Goal: Information Seeking & Learning: Learn about a topic

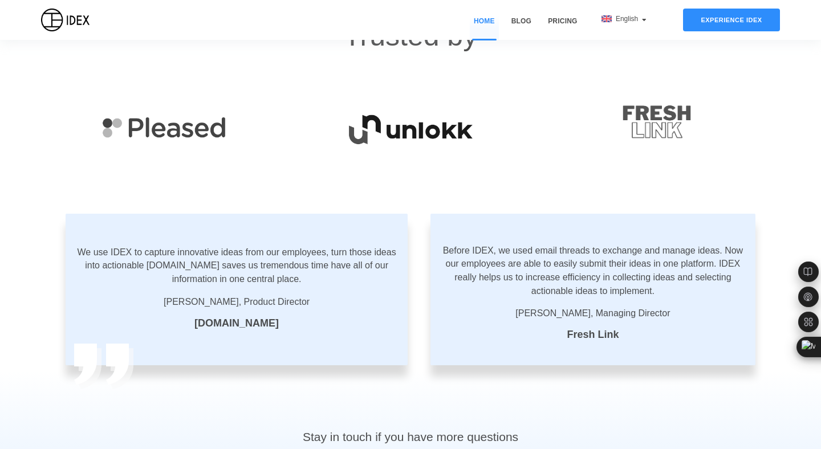
scroll to position [1894, 0]
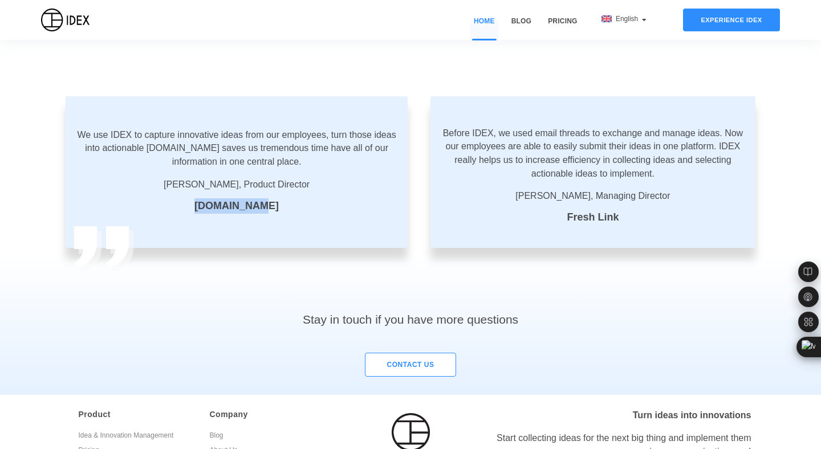
drag, startPoint x: 205, startPoint y: 206, endPoint x: 273, endPoint y: 206, distance: 67.3
click at [273, 206] on div "We use IDEX to capture innovative ideas from our employees, turn those ideas in…" at bounding box center [237, 172] width 342 height 152
copy label "Pleased.com"
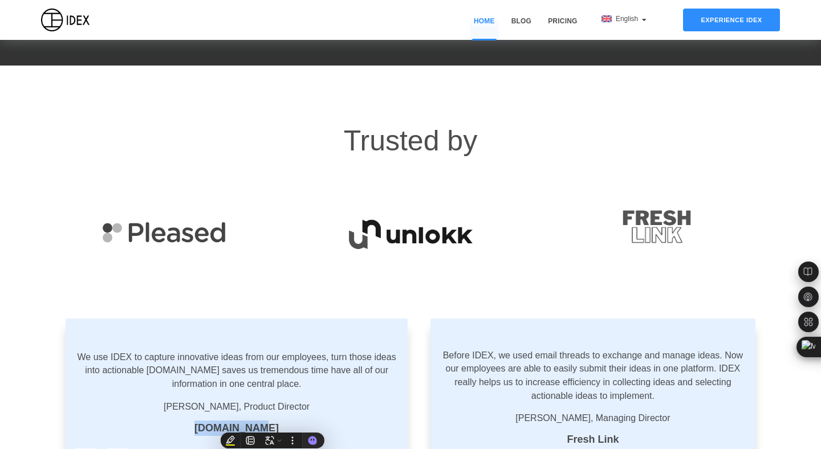
scroll to position [1753, 0]
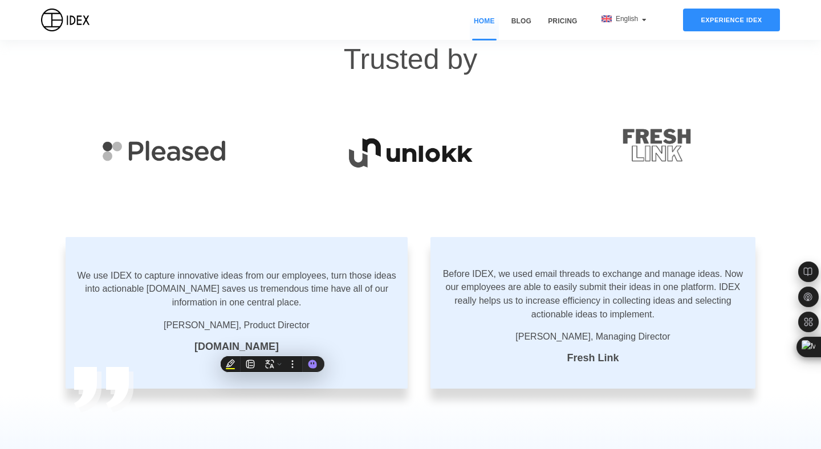
click at [516, 268] on p "Before IDEX, we used email threads to exchange and manage ideas. Now our employ…" at bounding box center [593, 295] width 302 height 54
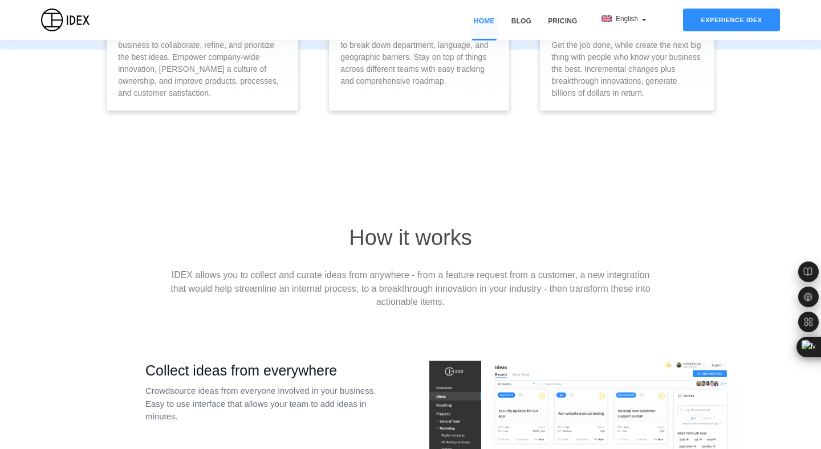
scroll to position [0, 0]
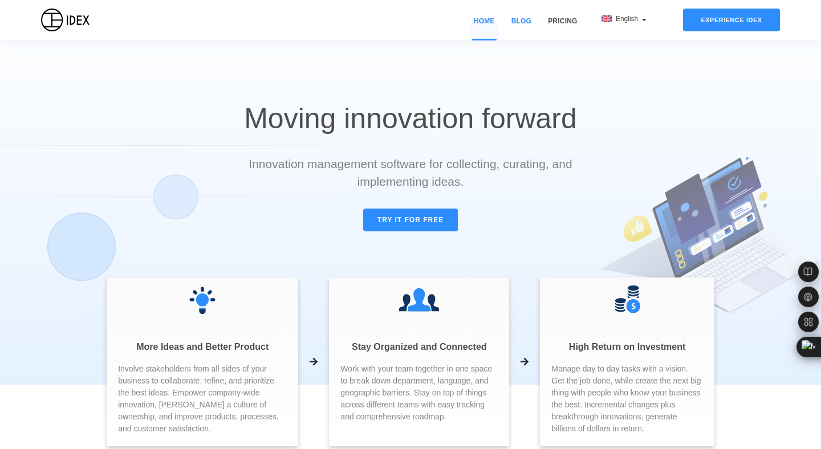
click at [518, 23] on link "Blog" at bounding box center [522, 28] width 28 height 24
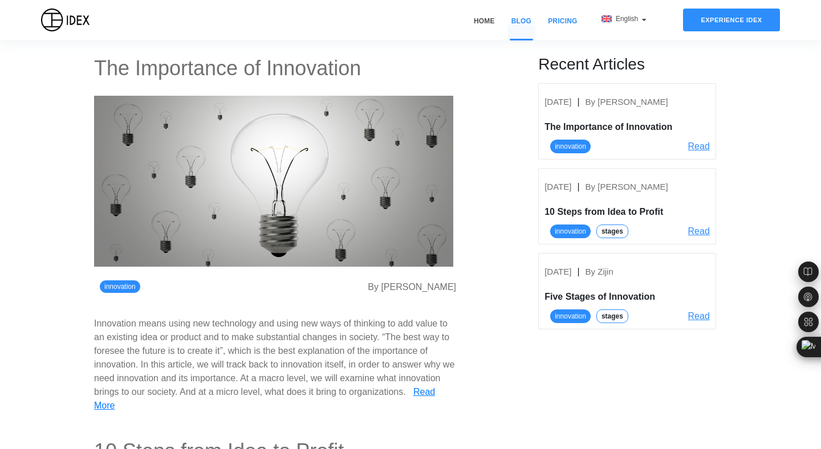
click at [569, 19] on link "Pricing" at bounding box center [562, 28] width 37 height 24
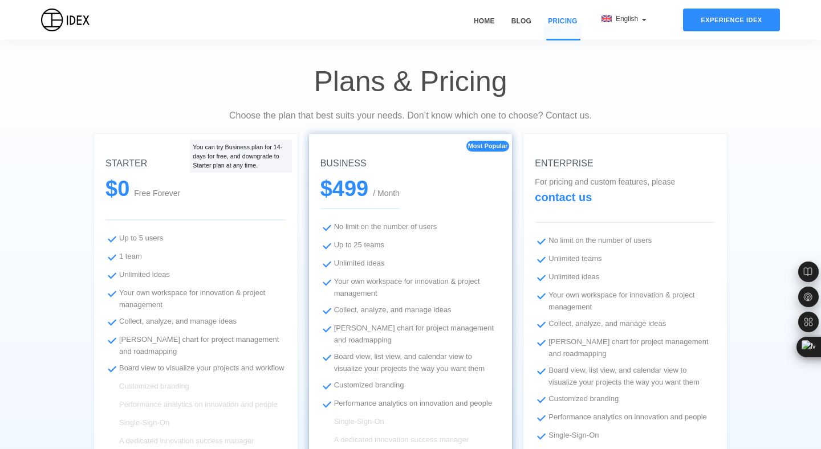
scroll to position [16, 0]
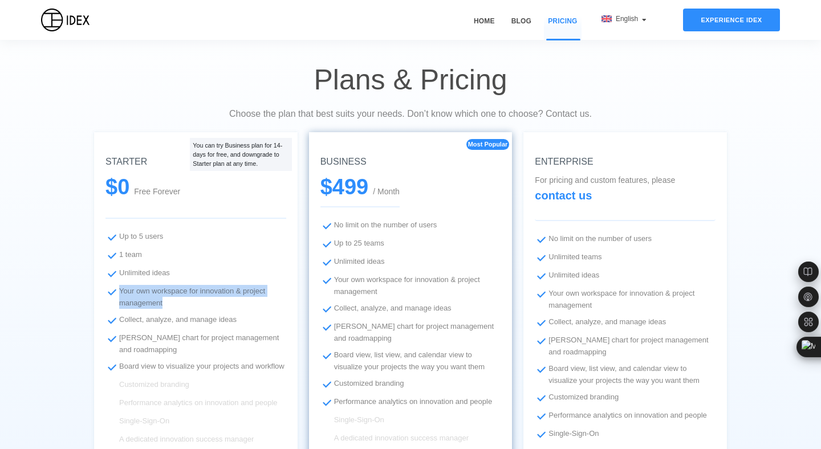
drag, startPoint x: 120, startPoint y: 291, endPoint x: 165, endPoint y: 301, distance: 45.5
click at [165, 301] on li "Your own workspace for innovation & project management" at bounding box center [196, 297] width 181 height 24
copy li "Your own workspace for innovation & project management"
click at [277, 249] on li "1 team" at bounding box center [196, 256] width 181 height 14
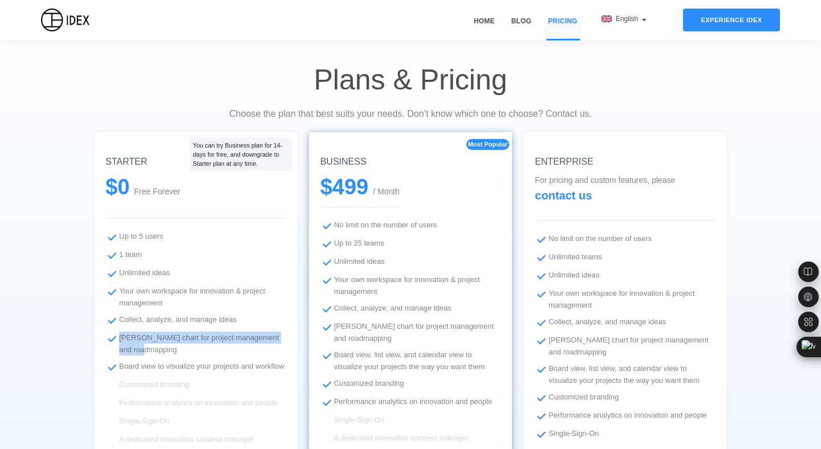
drag, startPoint x: 120, startPoint y: 338, endPoint x: 169, endPoint y: 348, distance: 49.4
click at [169, 348] on li "Gantt chart for project management and roadmapping" at bounding box center [196, 344] width 181 height 24
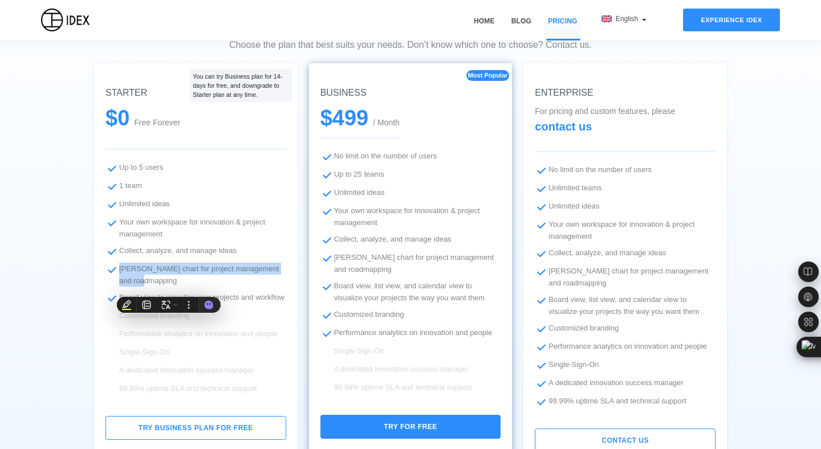
scroll to position [87, 0]
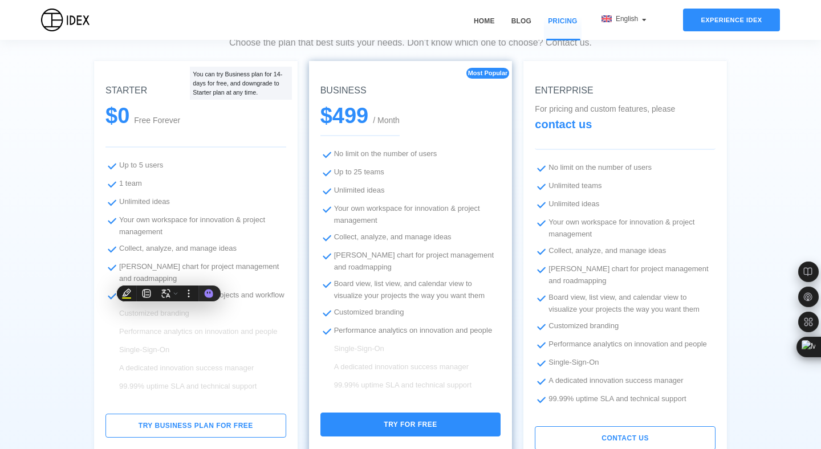
click at [169, 339] on li "Performance analytics on innovation and people" at bounding box center [196, 333] width 181 height 14
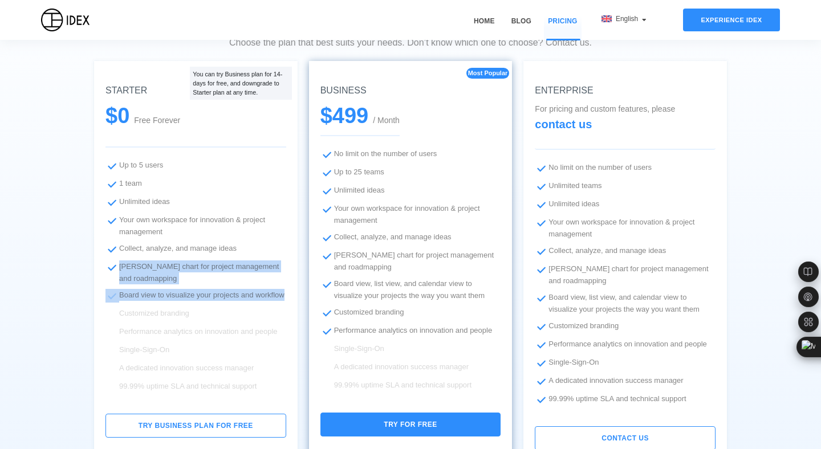
drag, startPoint x: 120, startPoint y: 268, endPoint x: 156, endPoint y: 310, distance: 55.8
click at [156, 310] on ul "Up to 5 users 1 team Unlimited ideas Your own workspace for innovation & projec…" at bounding box center [196, 298] width 181 height 279
copy ul "Gantt chart for project management and roadmapping Board view to visualize your…"
click at [242, 303] on li "Board view to visualize your projects and workflow" at bounding box center [196, 296] width 181 height 14
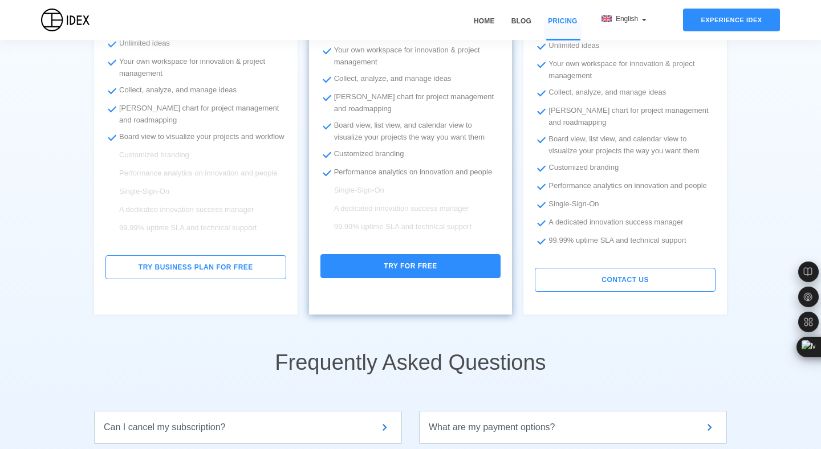
scroll to position [0, 0]
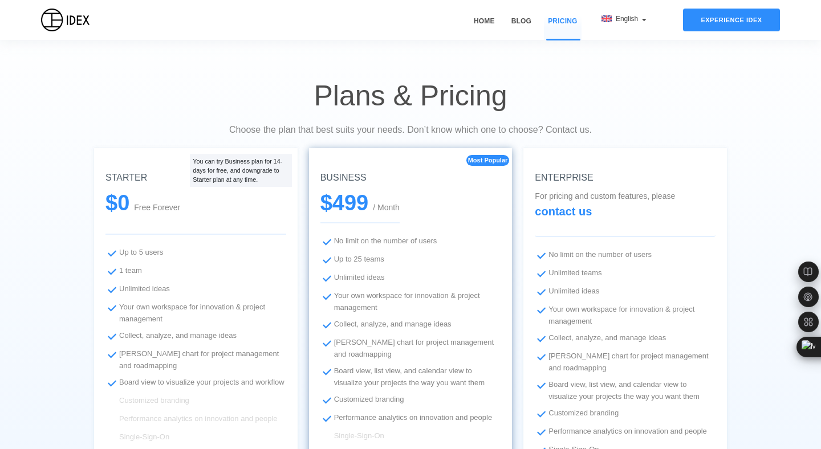
click at [629, 15] on span "English" at bounding box center [628, 19] width 25 height 8
click at [480, 67] on h2 "Plans & Pricing" at bounding box center [410, 57] width 821 height 114
click at [624, 21] on span "English" at bounding box center [628, 19] width 25 height 8
click at [644, 54] on span "Español" at bounding box center [643, 58] width 25 height 8
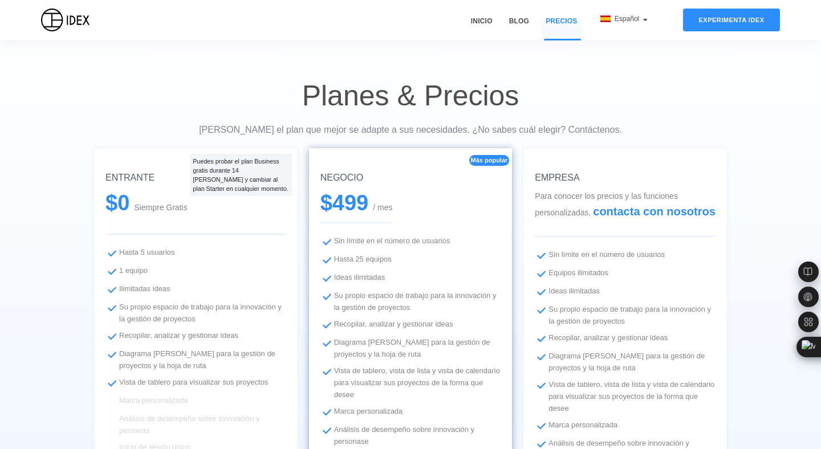
click at [625, 21] on span "Español" at bounding box center [628, 19] width 27 height 8
click at [634, 39] on span "English" at bounding box center [641, 40] width 22 height 8
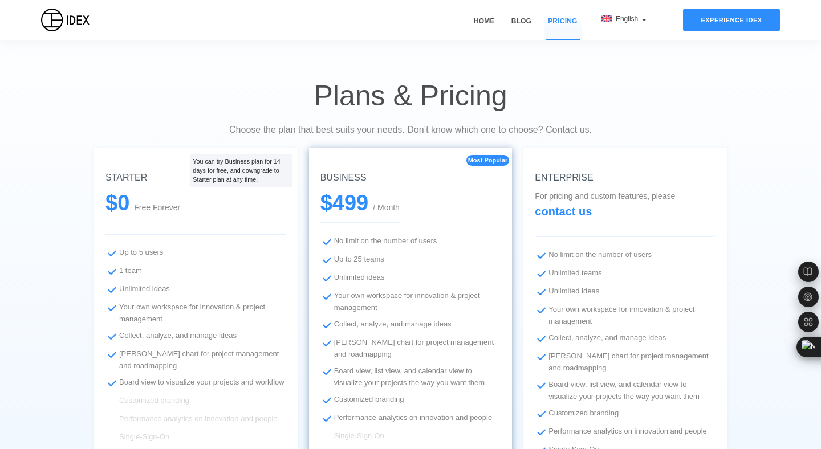
click at [727, 24] on div "Experience IDEX" at bounding box center [731, 20] width 97 height 23
click at [486, 23] on link "Home" at bounding box center [484, 28] width 29 height 24
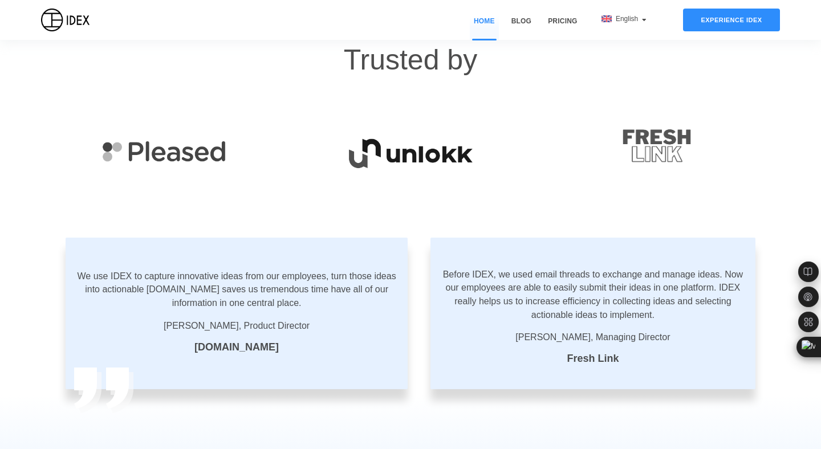
scroll to position [2001, 0]
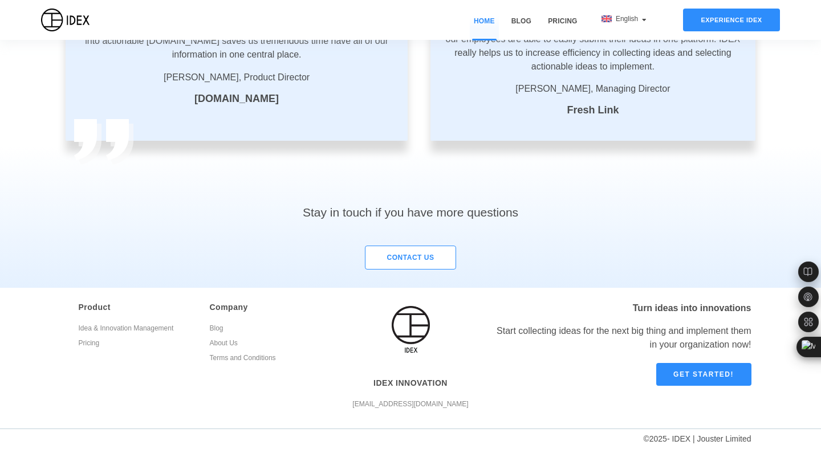
click at [225, 347] on link "About Us" at bounding box center [267, 345] width 114 height 15
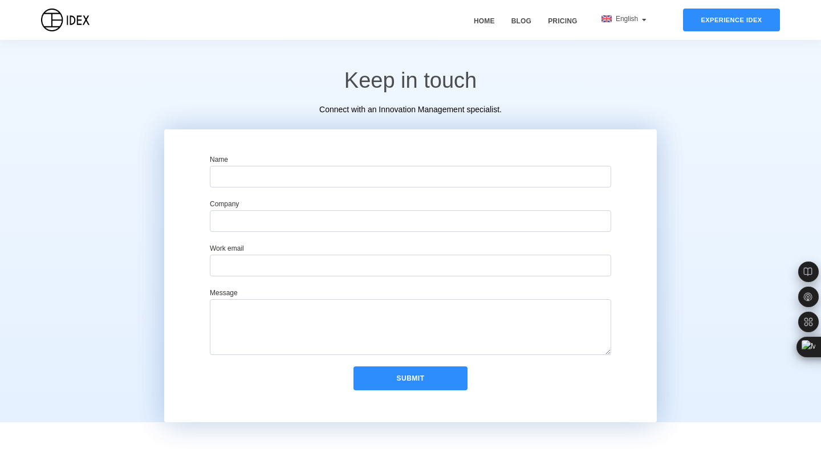
scroll to position [707, 0]
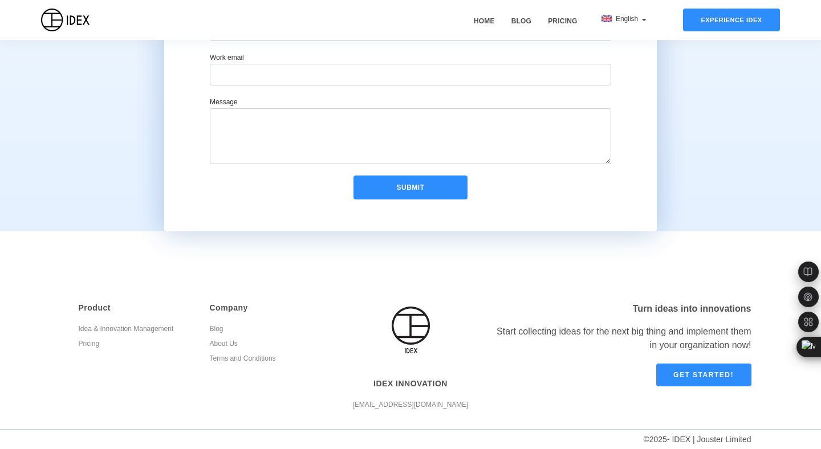
click at [242, 356] on link "Terms and Conditions" at bounding box center [267, 360] width 114 height 15
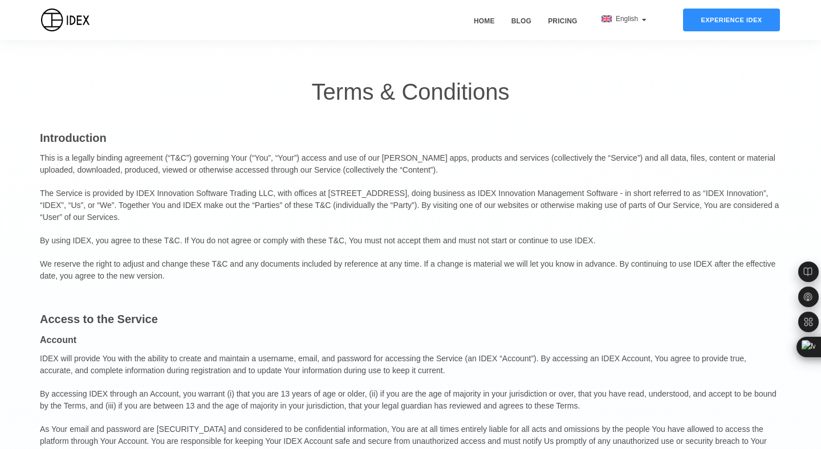
click at [258, 266] on p "We reserve the right to adjust and change these T&C and any documents included …" at bounding box center [410, 270] width 741 height 35
drag, startPoint x: 140, startPoint y: 194, endPoint x: 278, endPoint y: 193, distance: 138.6
click at [278, 193] on p "The Service is provided by IDEX Innovation Software Trading LLC, with offices a…" at bounding box center [410, 205] width 741 height 47
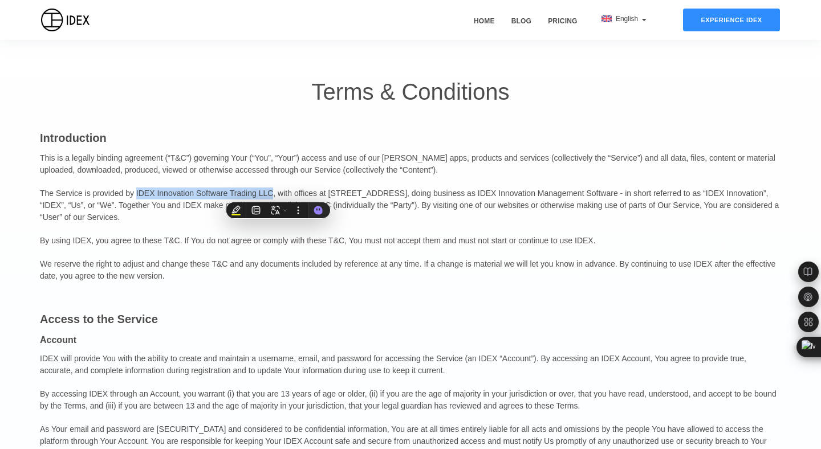
click at [278, 193] on p "The Service is provided by IDEX Innovation Software Trading LLC, with offices a…" at bounding box center [410, 205] width 741 height 47
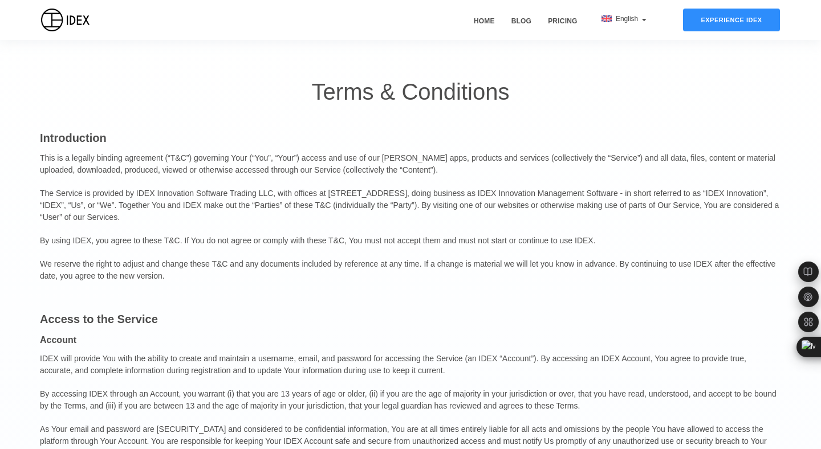
drag, startPoint x: 379, startPoint y: 217, endPoint x: 35, endPoint y: 196, distance: 345.1
copy p "The Service is provided by IDEX Innovation Software Trading LLC, with offices a…"
click at [210, 198] on p "The Service is provided by IDEX Innovation Software Trading LLC, with offices a…" at bounding box center [410, 205] width 741 height 47
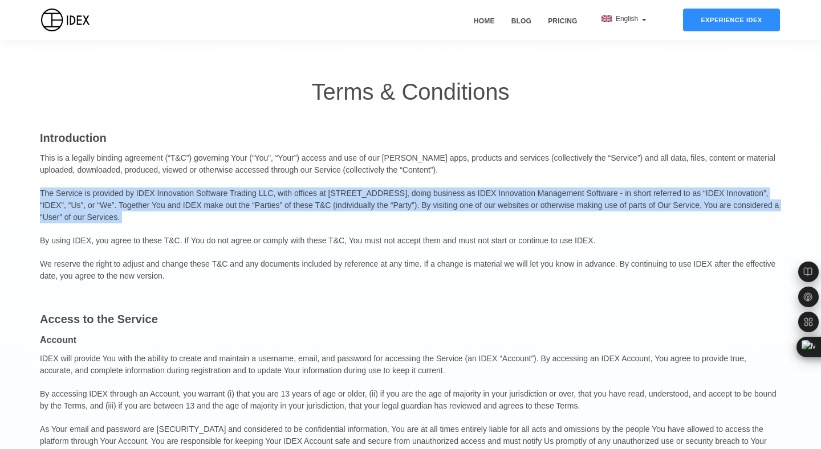
click at [210, 198] on p "The Service is provided by IDEX Innovation Software Trading LLC, with offices a…" at bounding box center [410, 205] width 741 height 47
copy p "The Service is provided by IDEX Innovation Software Trading LLC, with offices a…"
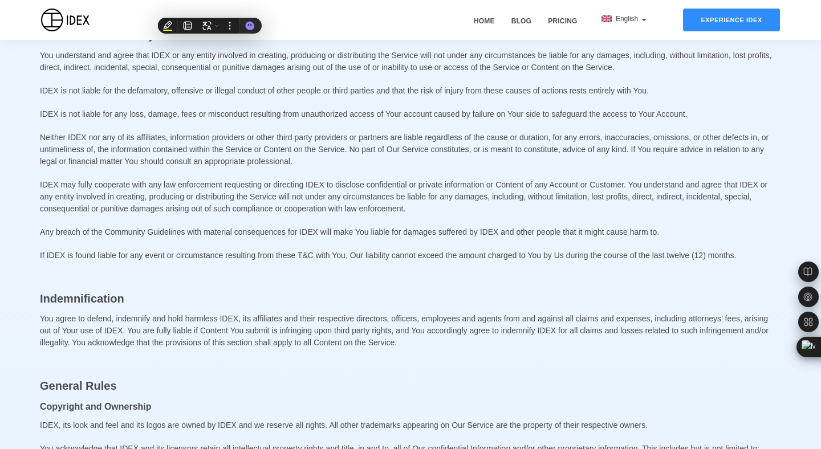
scroll to position [3139, 0]
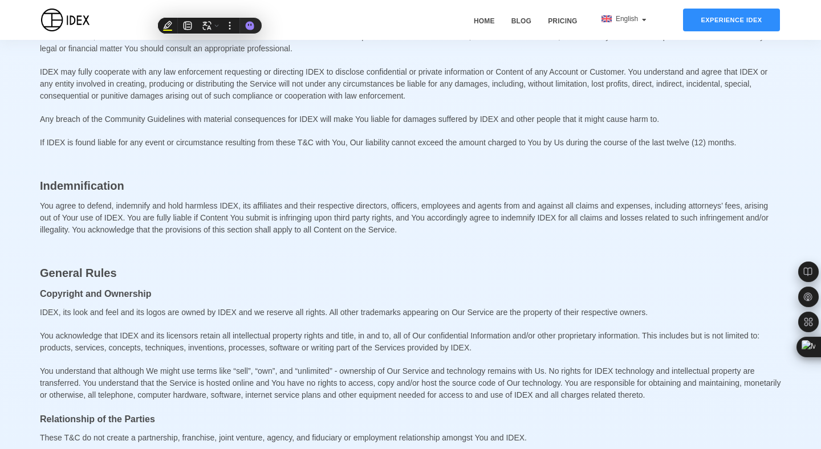
click at [119, 360] on p "You acknowledge that IDEX and its licensors retain all intellectual property ri…" at bounding box center [410, 342] width 741 height 35
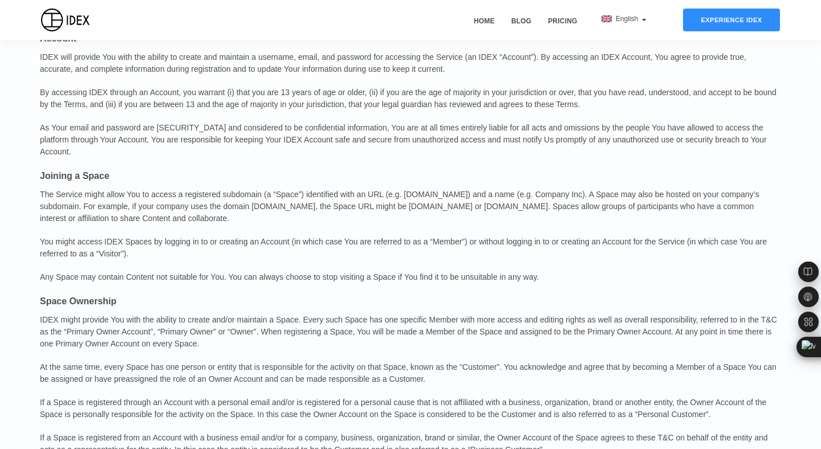
scroll to position [0, 0]
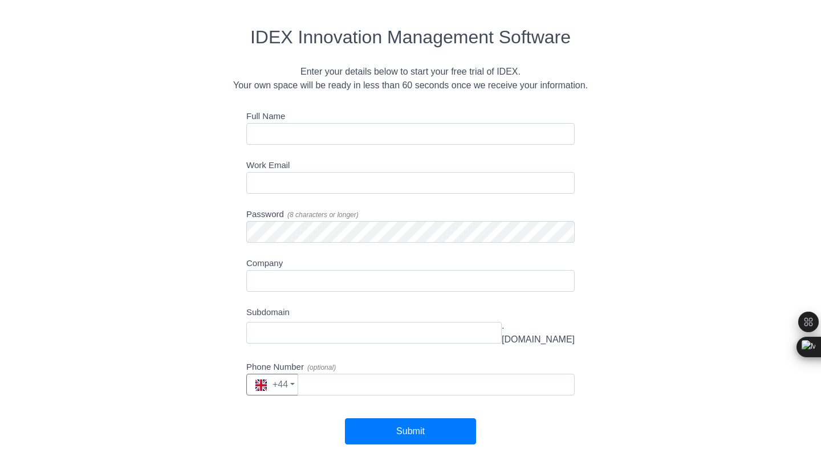
scroll to position [60, 0]
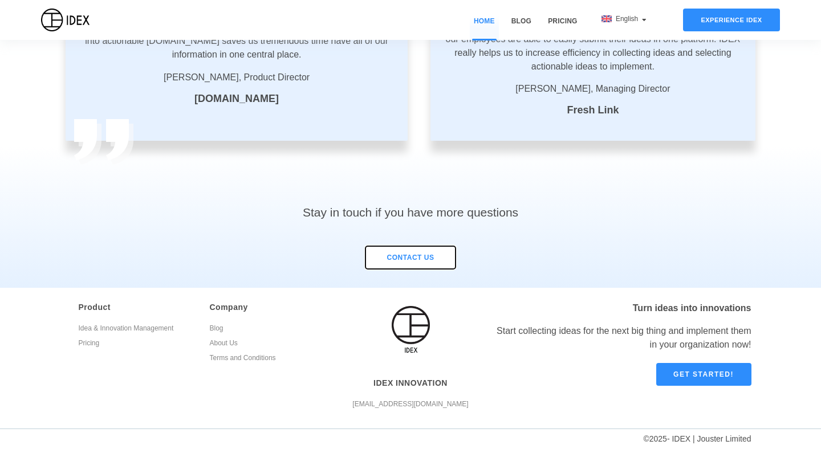
click at [411, 254] on button "contact us" at bounding box center [410, 258] width 91 height 24
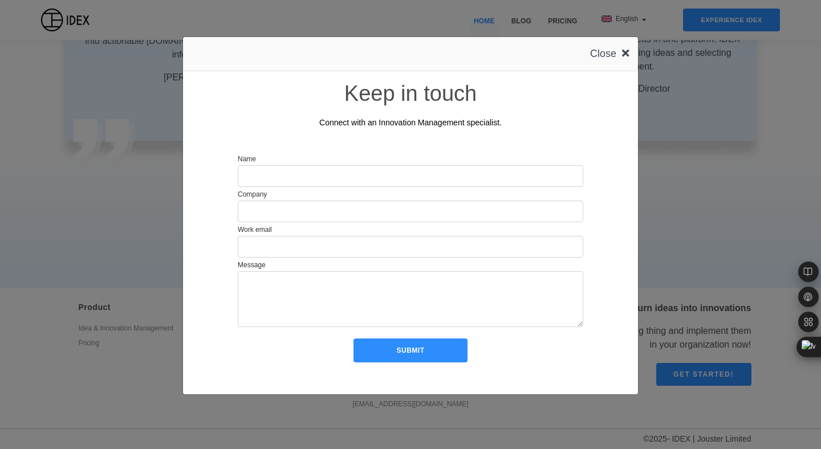
click at [685, 217] on div "Close Keep in touch Connect with an Innovation Management specialist. Name Comp…" at bounding box center [410, 245] width 821 height 449
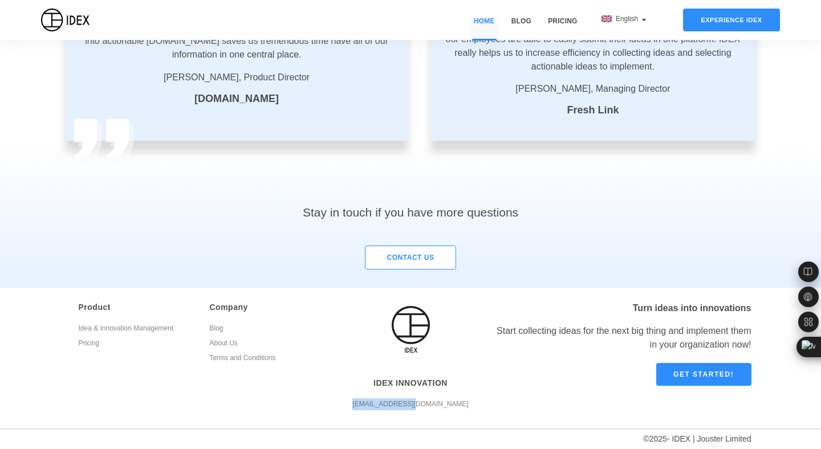
drag, startPoint x: 382, startPoint y: 405, endPoint x: 453, endPoint y: 405, distance: 70.7
click at [453, 405] on p "[EMAIL_ADDRESS][DOMAIN_NAME]" at bounding box center [411, 405] width 123 height 12
